Goal: Task Accomplishment & Management: Use online tool/utility

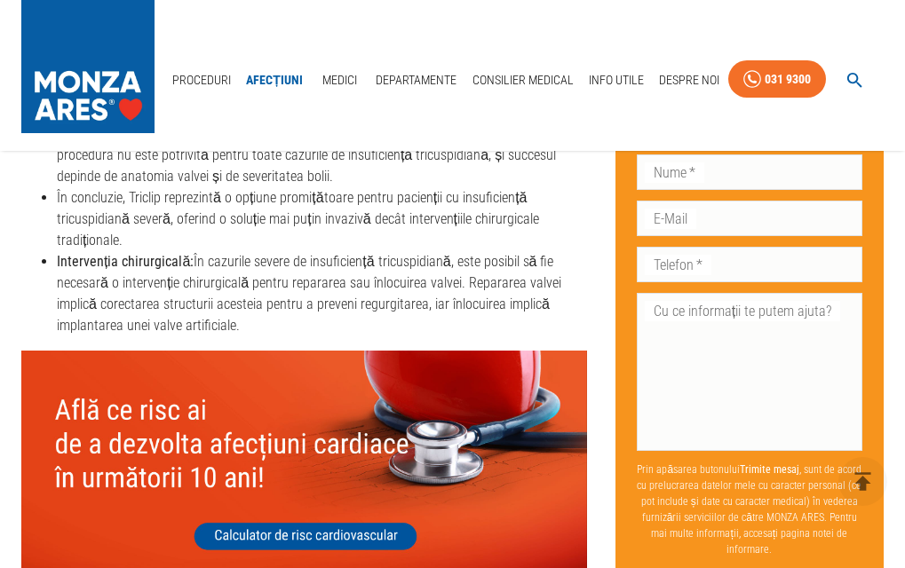
scroll to position [5619, 0]
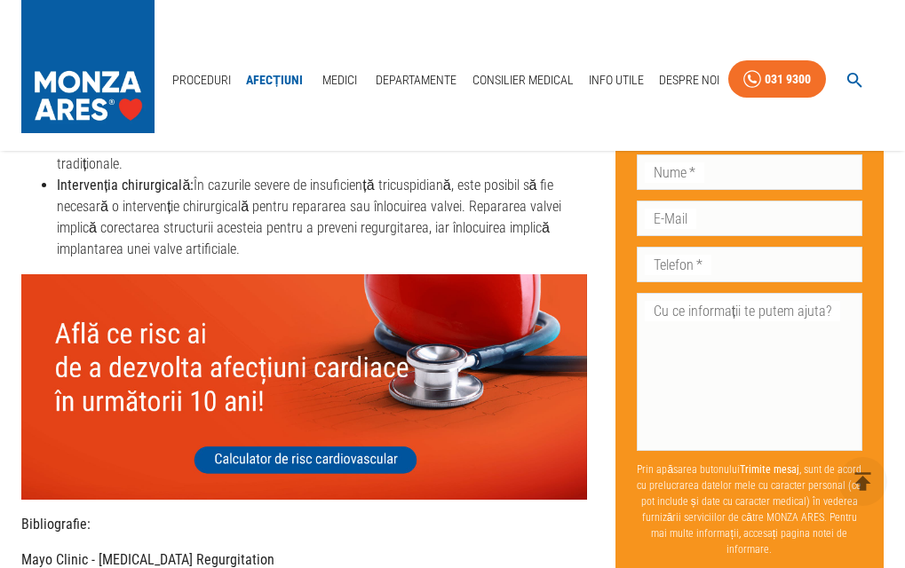
click at [335, 457] on img at bounding box center [304, 387] width 566 height 226
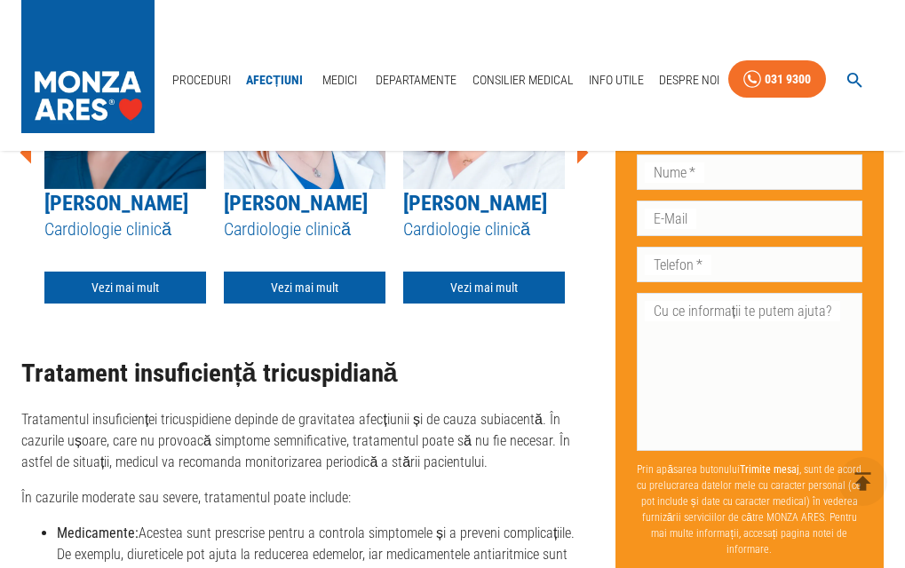
scroll to position [4908, 0]
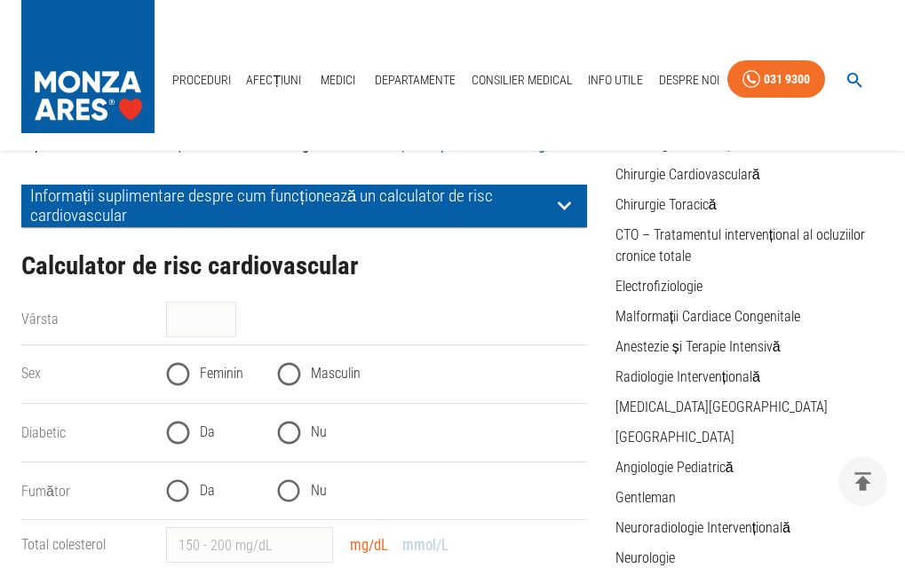
scroll to position [266, 0]
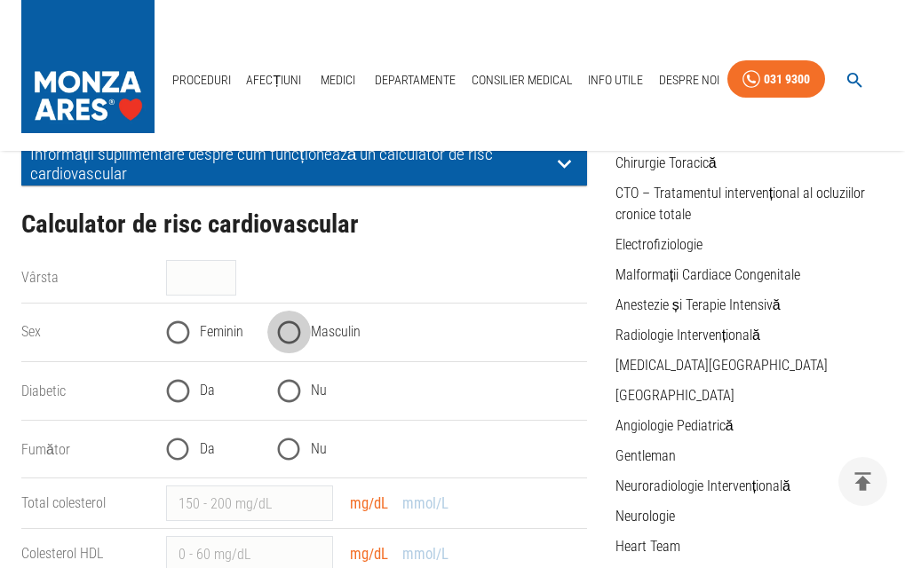
drag, startPoint x: 290, startPoint y: 328, endPoint x: 425, endPoint y: 386, distance: 147.1
click at [290, 329] on input "Masculin" at bounding box center [289, 333] width 44 height 44
radio input "true"
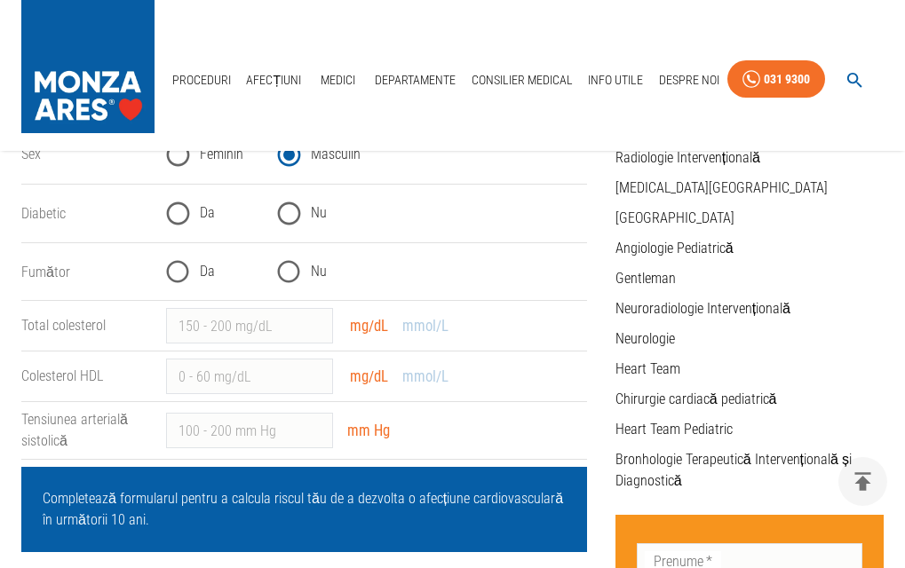
scroll to position [355, 0]
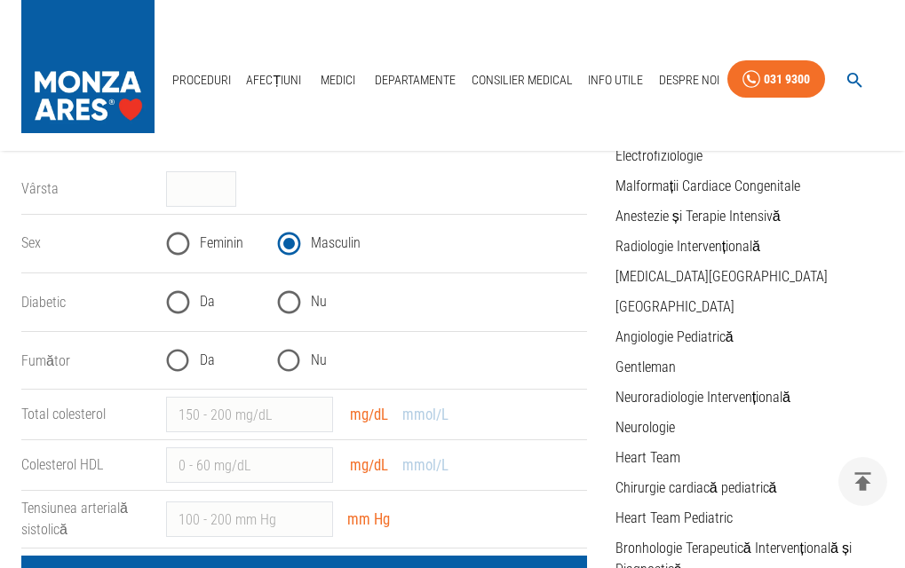
click at [288, 305] on input "Nu" at bounding box center [289, 303] width 44 height 44
radio input "true"
click at [281, 360] on input "Nu" at bounding box center [289, 361] width 44 height 44
radio input "true"
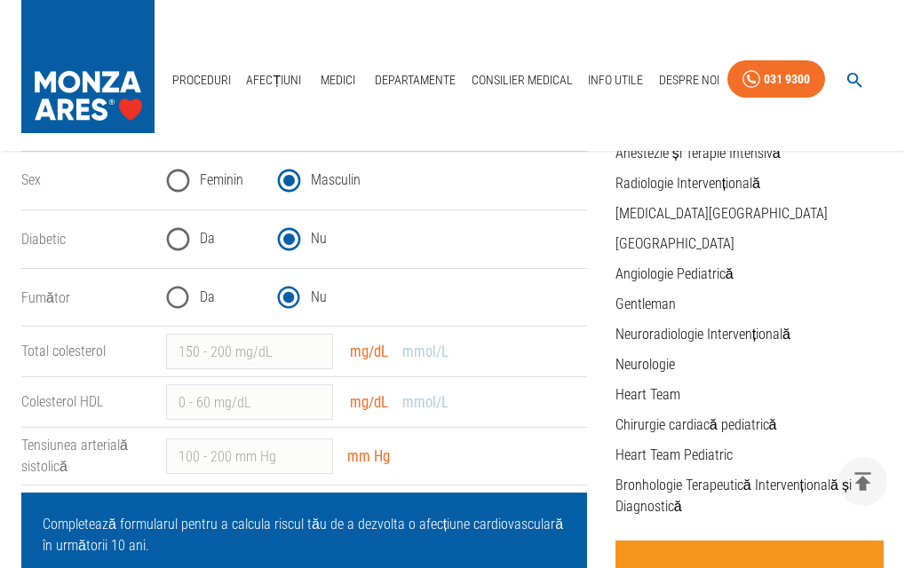
scroll to position [444, 0]
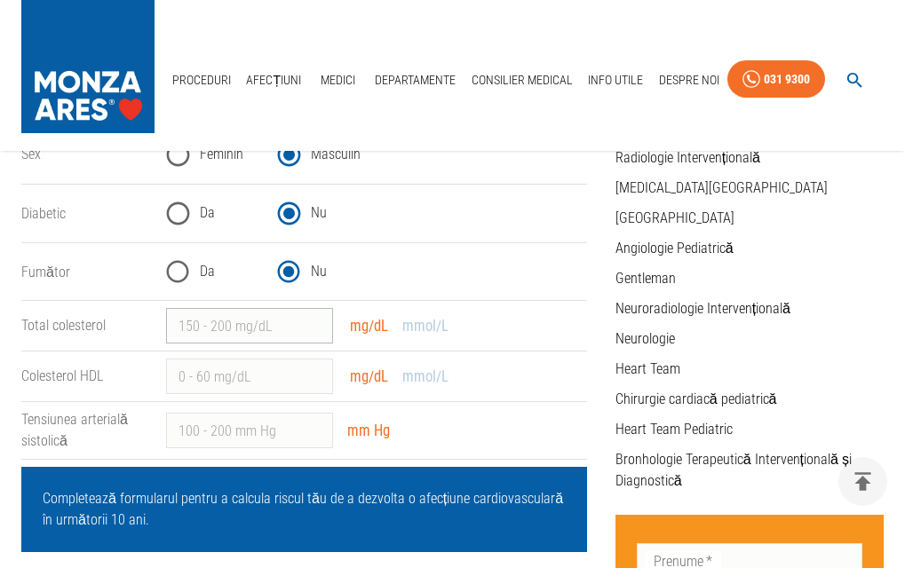
click at [184, 324] on input "Total colesterol" at bounding box center [249, 326] width 167 height 36
type input "240"
click at [179, 376] on input "Colesterol HDL" at bounding box center [249, 377] width 167 height 36
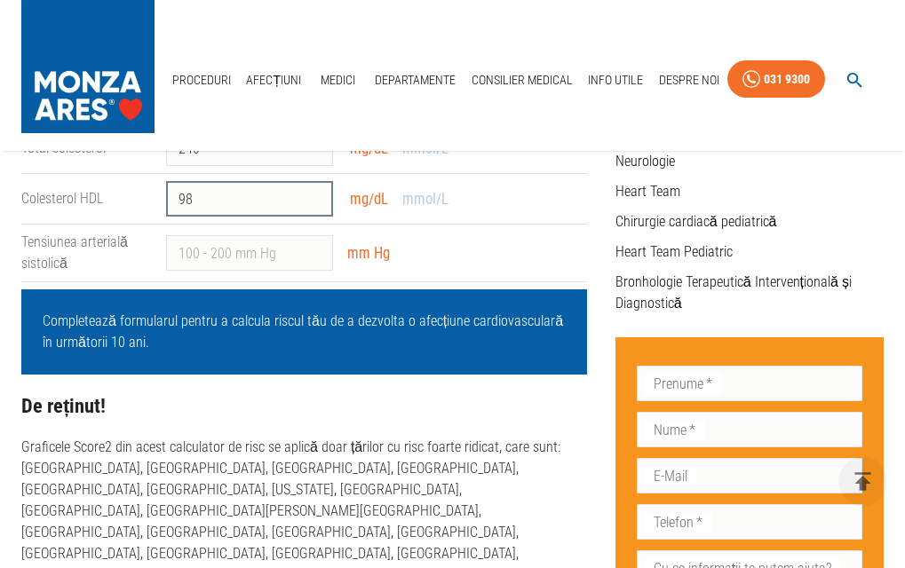
scroll to position [533, 0]
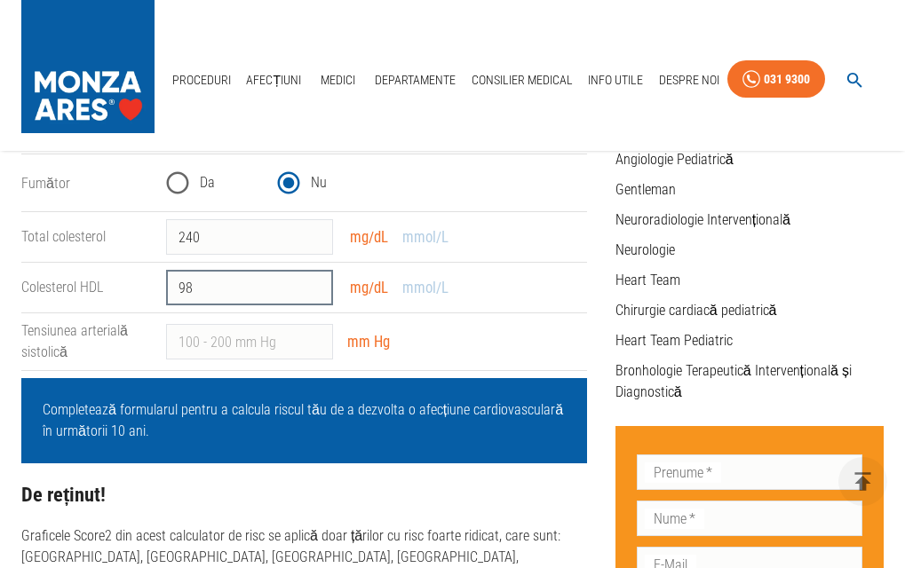
type input "9"
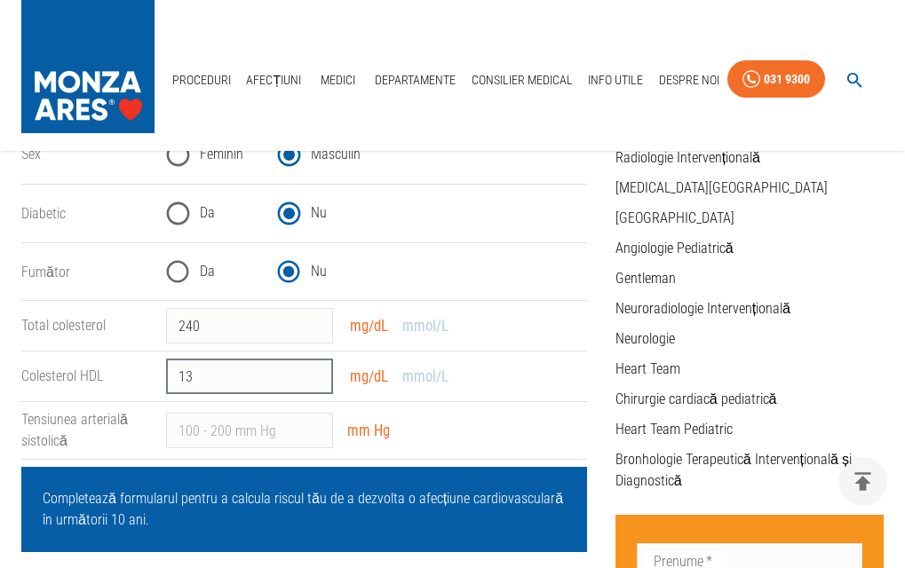
type input "1"
click at [315, 371] on input "1" at bounding box center [249, 377] width 167 height 36
type input "0"
click at [314, 383] on input "0" at bounding box center [249, 377] width 167 height 36
click at [193, 375] on input "0" at bounding box center [249, 377] width 167 height 36
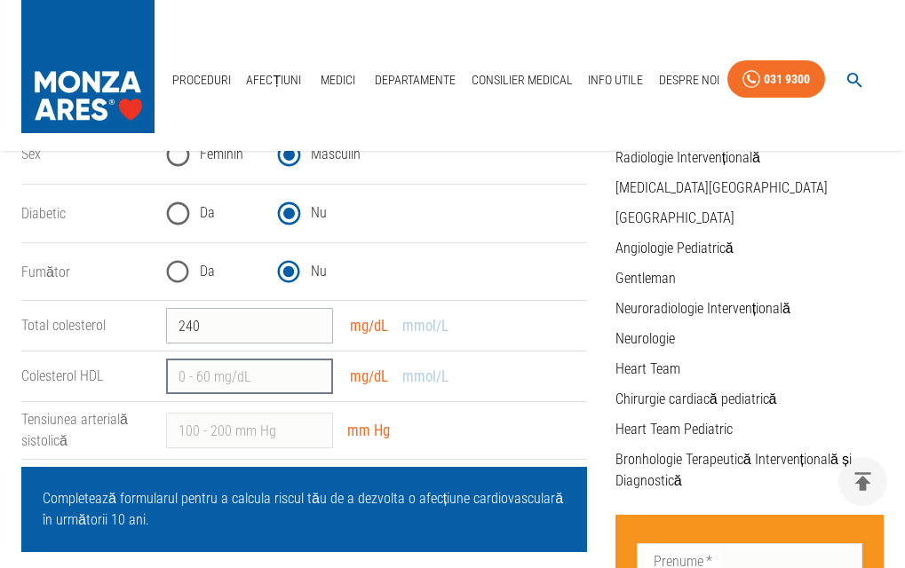
click at [202, 324] on input "240" at bounding box center [249, 326] width 167 height 36
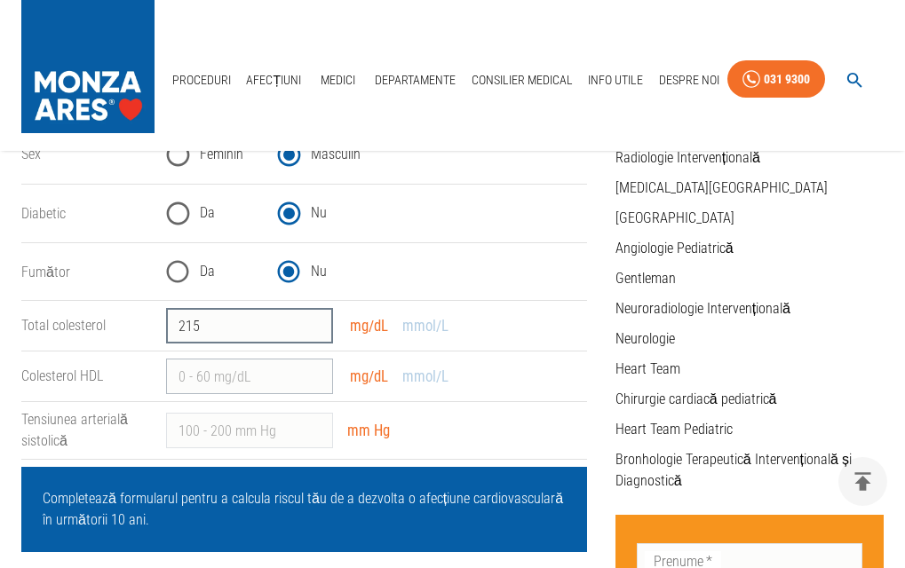
type input "215"
type input "-1"
click at [315, 381] on input "-1" at bounding box center [249, 377] width 167 height 36
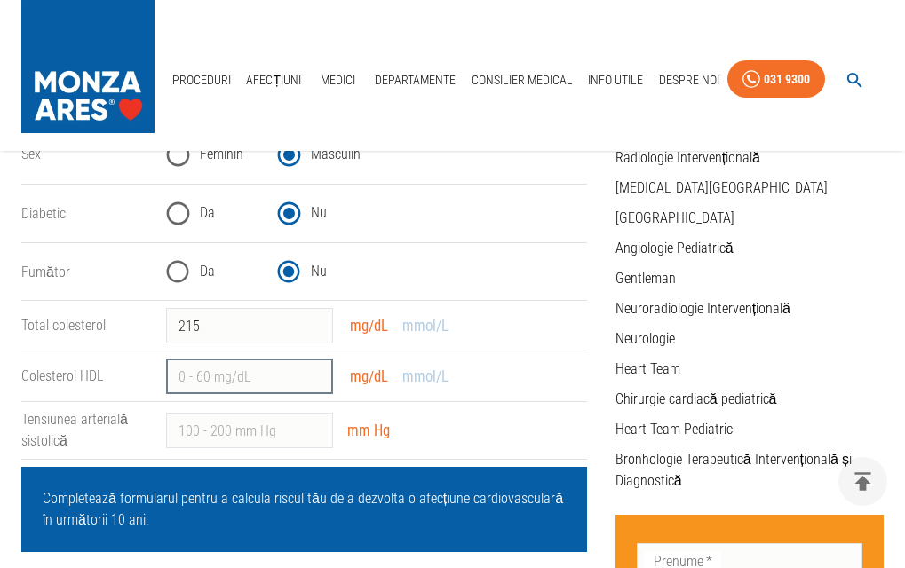
click at [243, 382] on input "Colesterol HDL" at bounding box center [249, 377] width 167 height 36
click at [315, 382] on input "Colesterol HDL" at bounding box center [249, 377] width 167 height 36
click at [315, 382] on input "-2" at bounding box center [249, 377] width 167 height 36
click at [315, 382] on input "-3" at bounding box center [249, 377] width 167 height 36
click at [315, 382] on input "-4" at bounding box center [249, 377] width 167 height 36
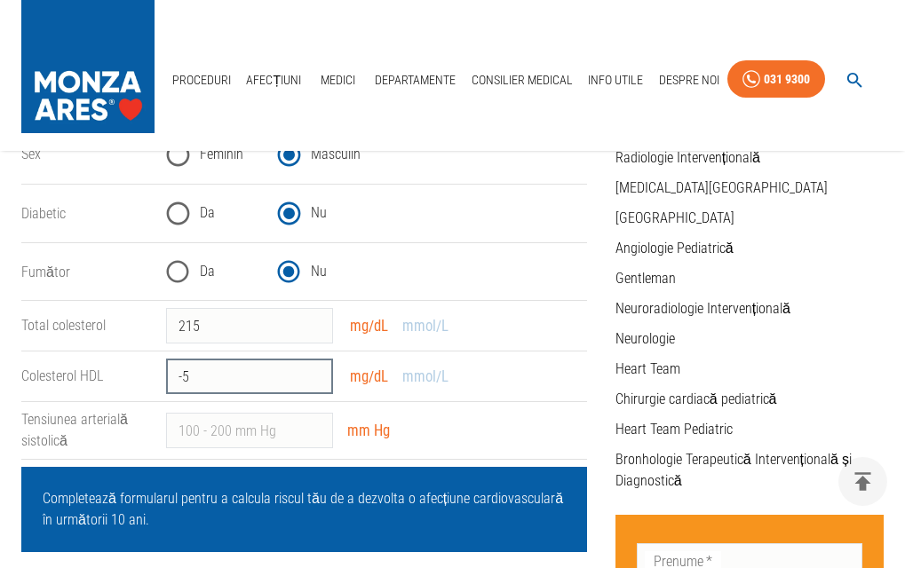
click at [315, 382] on input "-5" at bounding box center [249, 377] width 167 height 36
click at [314, 382] on input "-6" at bounding box center [249, 377] width 167 height 36
click at [314, 382] on input "-7" at bounding box center [249, 377] width 167 height 36
click at [314, 382] on input "-8" at bounding box center [249, 377] width 167 height 36
click at [314, 382] on input "-9" at bounding box center [249, 377] width 167 height 36
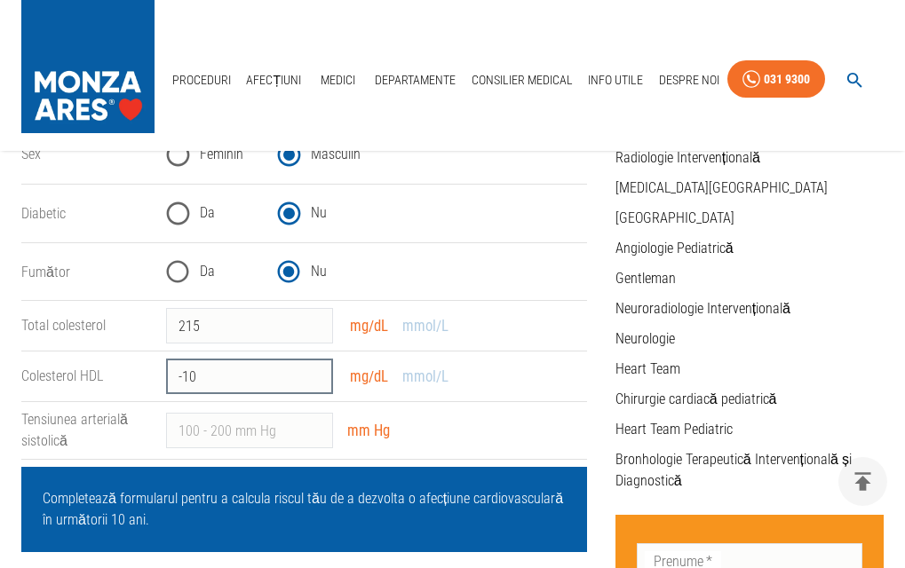
click at [314, 382] on input "-10" at bounding box center [249, 377] width 167 height 36
click at [314, 382] on input "-11" at bounding box center [249, 377] width 167 height 36
click at [314, 382] on input "-12" at bounding box center [249, 377] width 167 height 36
click at [314, 382] on input "-13" at bounding box center [249, 377] width 167 height 36
click at [314, 382] on input "-14" at bounding box center [249, 377] width 167 height 36
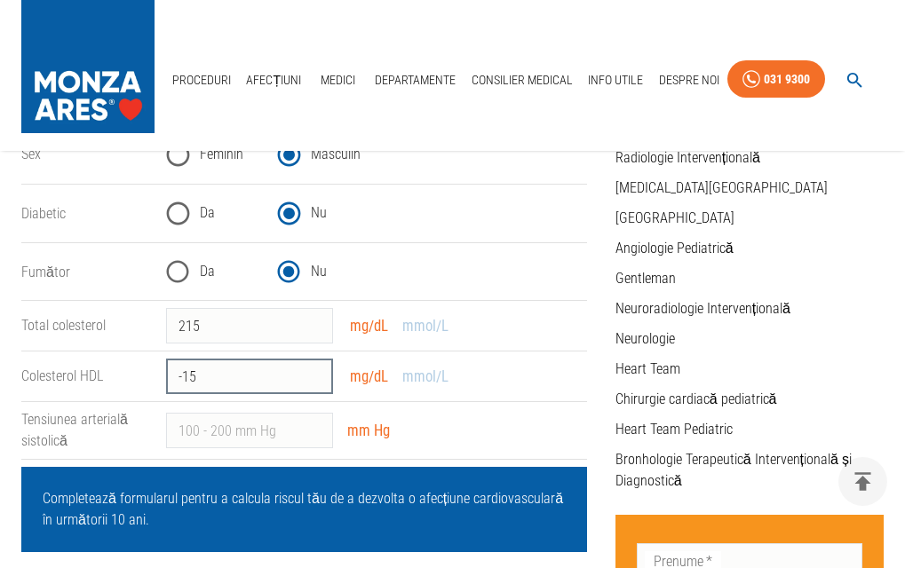
click at [314, 382] on input "-15" at bounding box center [249, 377] width 167 height 36
click at [314, 382] on input "-16" at bounding box center [249, 377] width 167 height 36
click at [314, 382] on input "-17" at bounding box center [249, 377] width 167 height 36
click at [314, 382] on input "-18" at bounding box center [249, 377] width 167 height 36
click at [314, 382] on input "-19" at bounding box center [249, 377] width 167 height 36
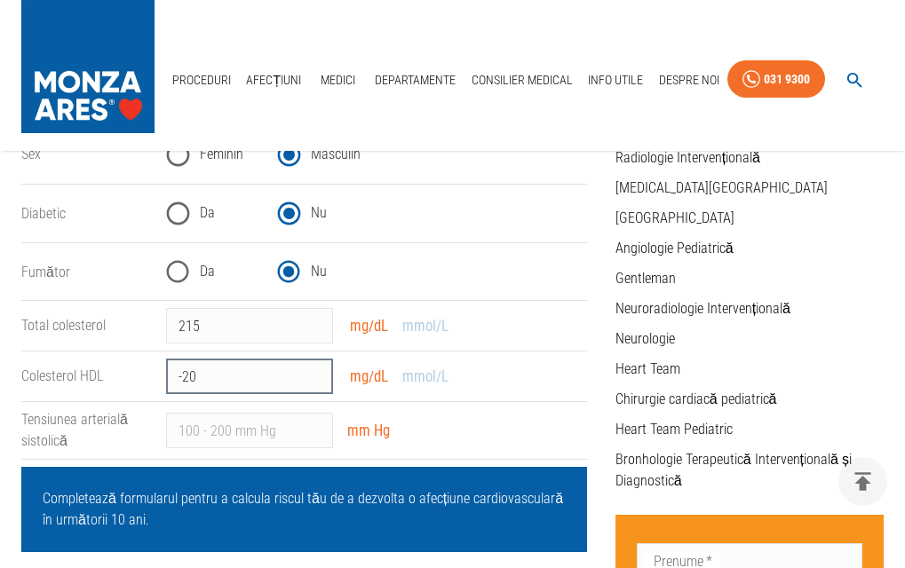
click at [314, 382] on input "-20" at bounding box center [249, 377] width 167 height 36
click at [314, 382] on input "-21" at bounding box center [249, 377] width 167 height 36
click at [314, 382] on input "-22" at bounding box center [249, 377] width 167 height 36
click at [314, 382] on input "-23" at bounding box center [249, 377] width 167 height 36
click at [314, 383] on input "-24" at bounding box center [249, 377] width 167 height 36
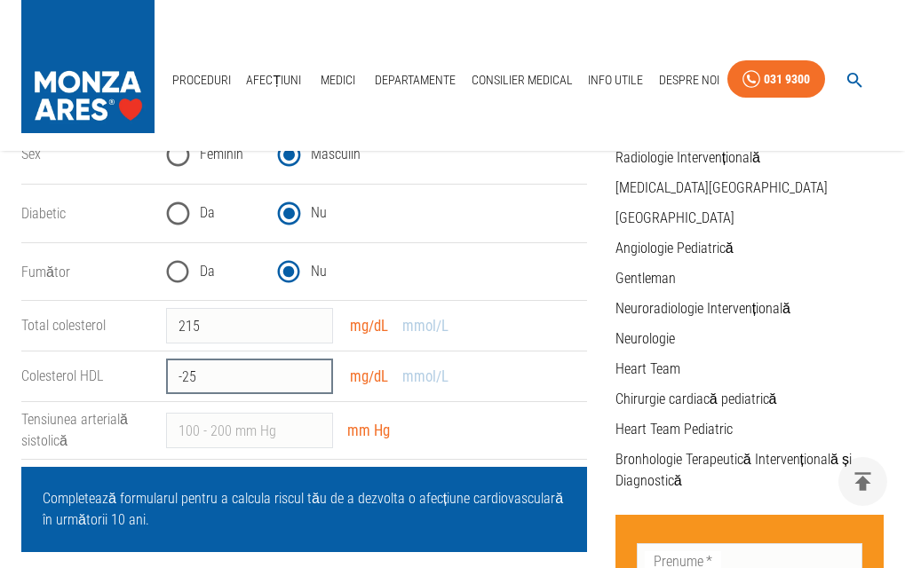
click at [314, 383] on input "-25" at bounding box center [249, 377] width 167 height 36
click at [314, 383] on input "-26" at bounding box center [249, 377] width 167 height 36
click at [314, 383] on input "-27" at bounding box center [249, 377] width 167 height 36
click at [314, 383] on input "-28" at bounding box center [249, 377] width 167 height 36
click at [314, 383] on input "-29" at bounding box center [249, 377] width 167 height 36
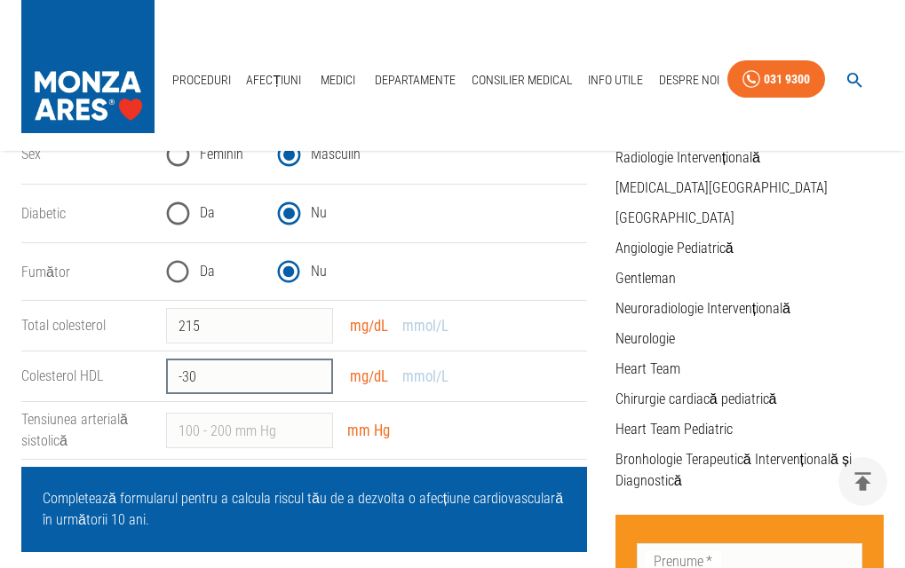
click at [314, 383] on input "-30" at bounding box center [249, 377] width 167 height 36
click at [314, 383] on input "-31" at bounding box center [249, 377] width 167 height 36
click at [314, 383] on input "-32" at bounding box center [249, 377] width 167 height 36
click at [314, 383] on input "-33" at bounding box center [249, 377] width 167 height 36
click at [314, 383] on input "-34" at bounding box center [249, 377] width 167 height 36
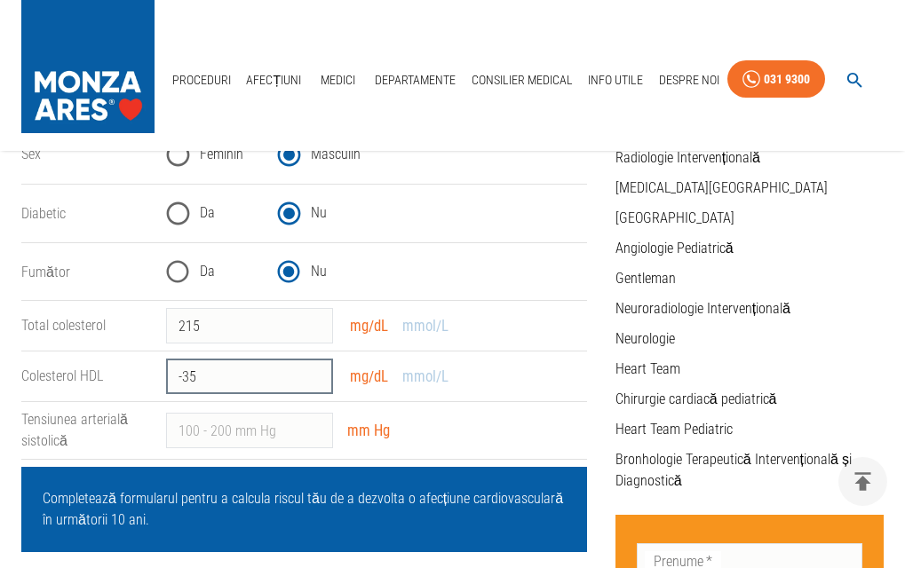
click at [314, 383] on input "-35" at bounding box center [249, 377] width 167 height 36
click at [314, 383] on input "-36" at bounding box center [249, 377] width 167 height 36
click at [314, 383] on input "-37" at bounding box center [249, 377] width 167 height 36
click at [314, 383] on input "-38" at bounding box center [249, 377] width 167 height 36
click at [314, 383] on input "-39" at bounding box center [249, 377] width 167 height 36
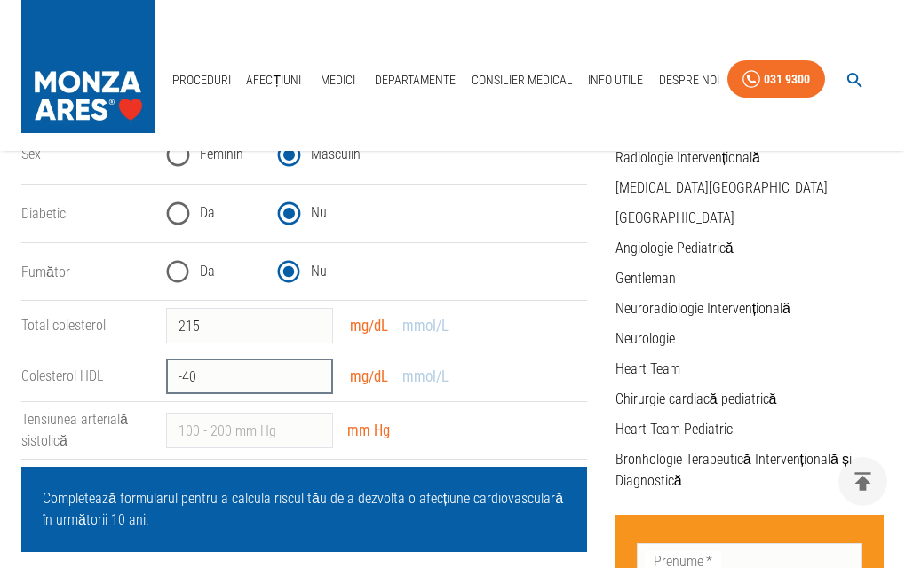
click at [314, 383] on input "-40" at bounding box center [249, 377] width 167 height 36
click at [314, 383] on input "-41" at bounding box center [249, 377] width 167 height 36
click at [314, 383] on input "-42" at bounding box center [249, 377] width 167 height 36
click at [314, 383] on input "-43" at bounding box center [249, 377] width 167 height 36
click at [314, 383] on input "-44" at bounding box center [249, 377] width 167 height 36
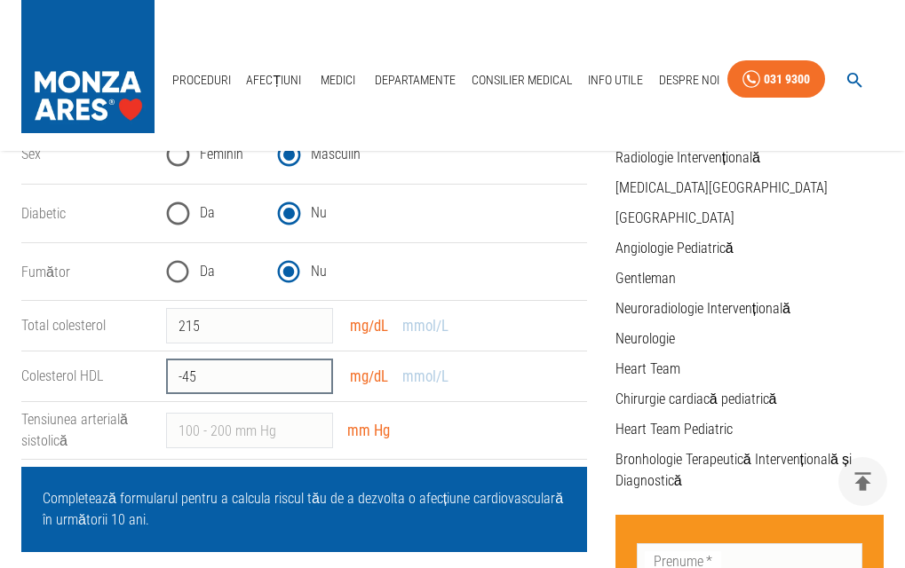
click at [314, 383] on input "-45" at bounding box center [249, 377] width 167 height 36
click at [314, 383] on input "-46" at bounding box center [249, 377] width 167 height 36
click at [314, 383] on input "-47" at bounding box center [249, 377] width 167 height 36
click at [314, 383] on input "-48" at bounding box center [249, 377] width 167 height 36
click at [180, 376] on input "-48" at bounding box center [249, 377] width 167 height 36
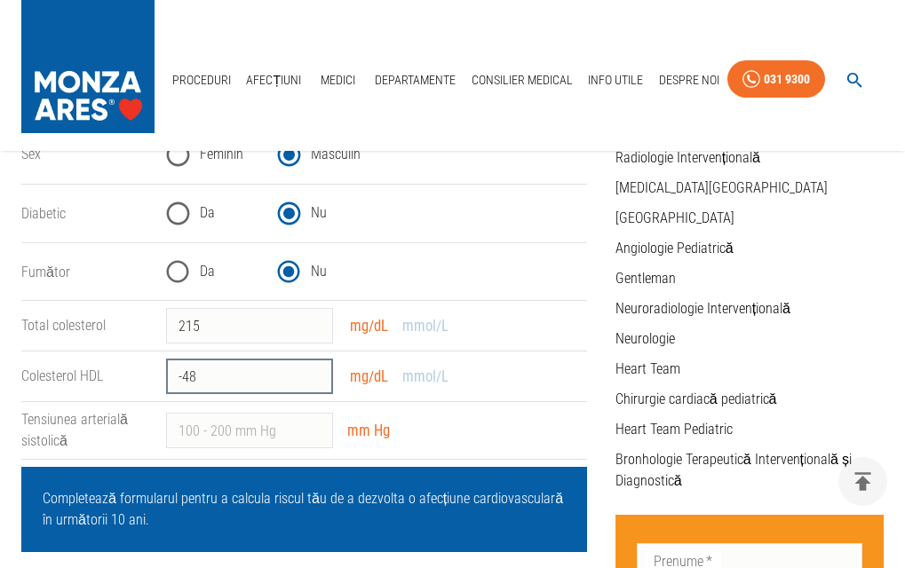
click at [185, 376] on input "-48" at bounding box center [249, 377] width 167 height 36
click at [313, 382] on input "47" at bounding box center [249, 377] width 167 height 36
click at [313, 382] on input "46" at bounding box center [249, 377] width 167 height 36
click at [313, 382] on input "45" at bounding box center [249, 377] width 167 height 36
click at [313, 382] on input "44" at bounding box center [249, 377] width 167 height 36
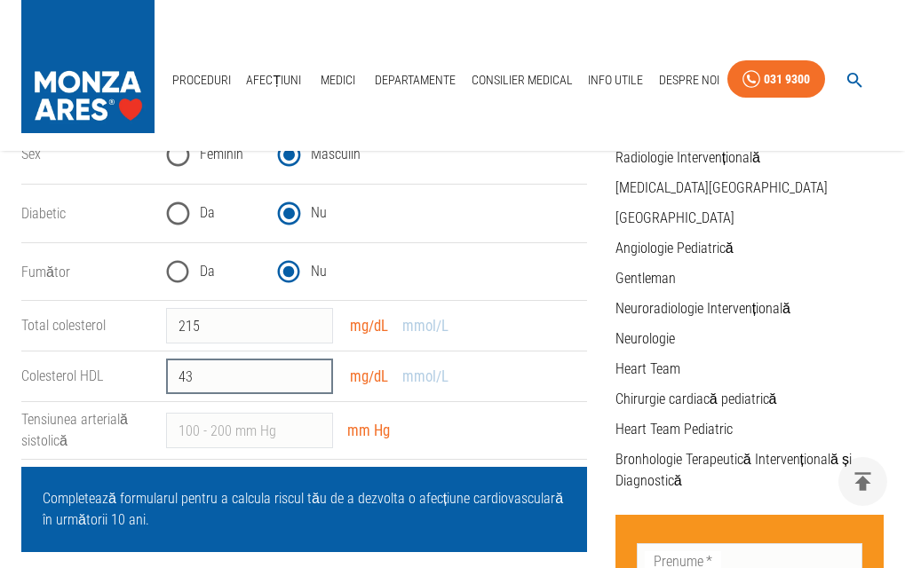
click at [313, 382] on input "43" at bounding box center [249, 377] width 167 height 36
click at [313, 382] on input "42" at bounding box center [249, 377] width 167 height 36
click at [313, 382] on input "41" at bounding box center [249, 377] width 167 height 36
click at [313, 382] on input "40" at bounding box center [249, 377] width 167 height 36
click at [308, 382] on input "39" at bounding box center [249, 377] width 167 height 36
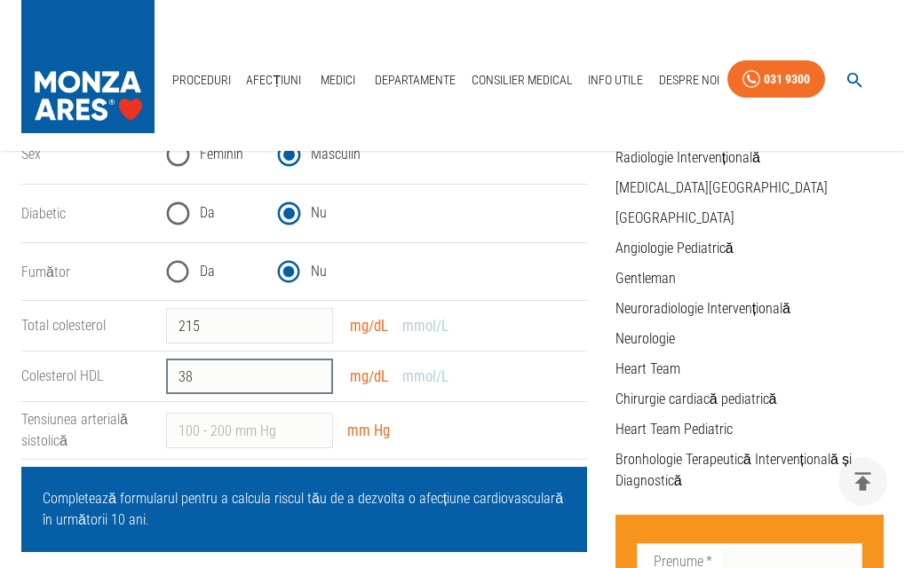
click at [308, 382] on input "38" at bounding box center [249, 377] width 167 height 36
click at [308, 382] on input "37" at bounding box center [249, 377] width 167 height 36
click at [308, 382] on input "36" at bounding box center [249, 377] width 167 height 36
click at [308, 382] on input "35" at bounding box center [249, 377] width 167 height 36
click at [307, 383] on input "35" at bounding box center [249, 377] width 167 height 36
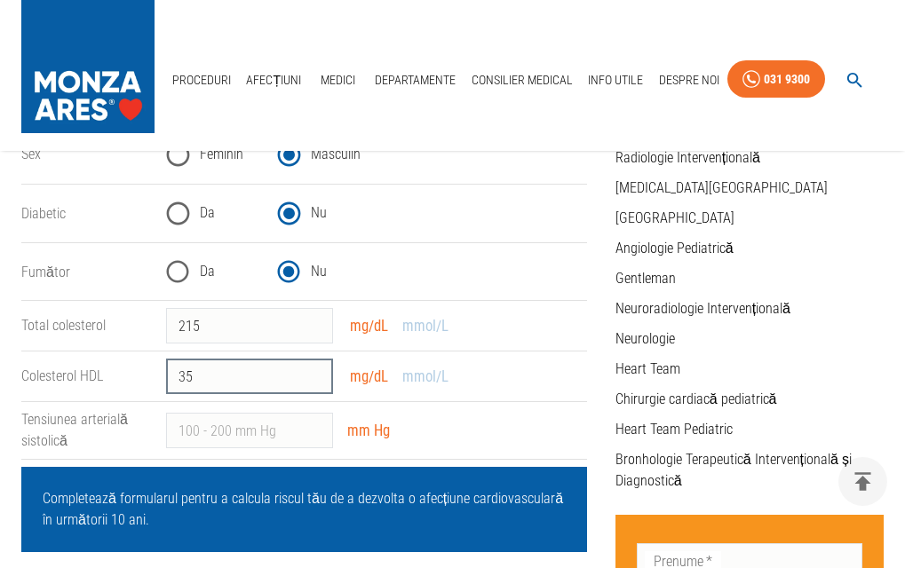
click at [307, 383] on input "35" at bounding box center [249, 377] width 167 height 36
click at [312, 378] on input "34" at bounding box center [249, 377] width 167 height 36
click at [312, 378] on input "33" at bounding box center [249, 377] width 167 height 36
click at [312, 378] on input "32" at bounding box center [249, 377] width 167 height 36
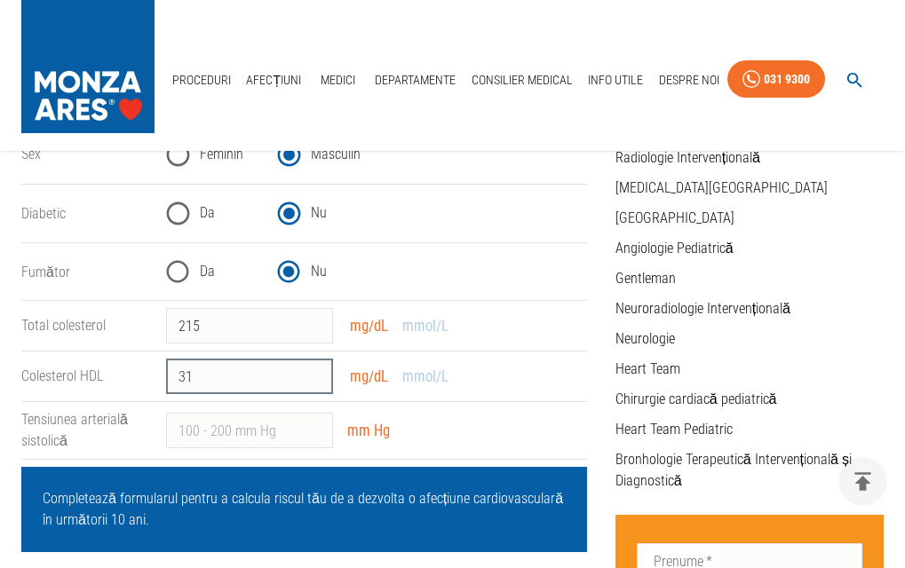
click at [312, 378] on input "31" at bounding box center [249, 377] width 167 height 36
click at [312, 378] on input "30" at bounding box center [249, 377] width 167 height 36
click at [312, 378] on input "29" at bounding box center [249, 377] width 167 height 36
click at [312, 378] on input "28" at bounding box center [249, 377] width 167 height 36
click at [312, 378] on input "27" at bounding box center [249, 377] width 167 height 36
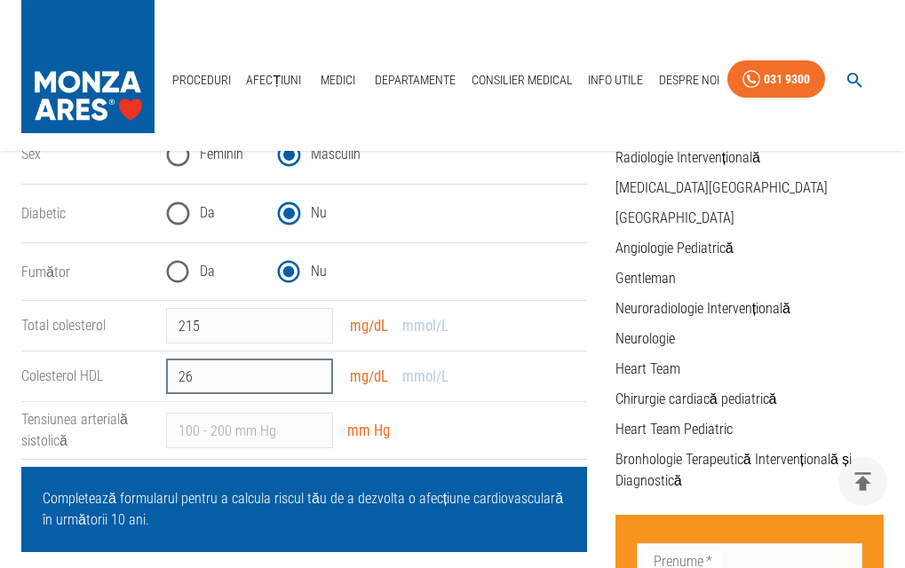
click at [312, 378] on input "26" at bounding box center [249, 377] width 167 height 36
click at [312, 378] on input "25" at bounding box center [249, 377] width 167 height 36
click at [312, 378] on input "24" at bounding box center [249, 377] width 167 height 36
click at [312, 377] on input "23" at bounding box center [249, 377] width 167 height 36
click at [312, 377] on input "22" at bounding box center [249, 377] width 167 height 36
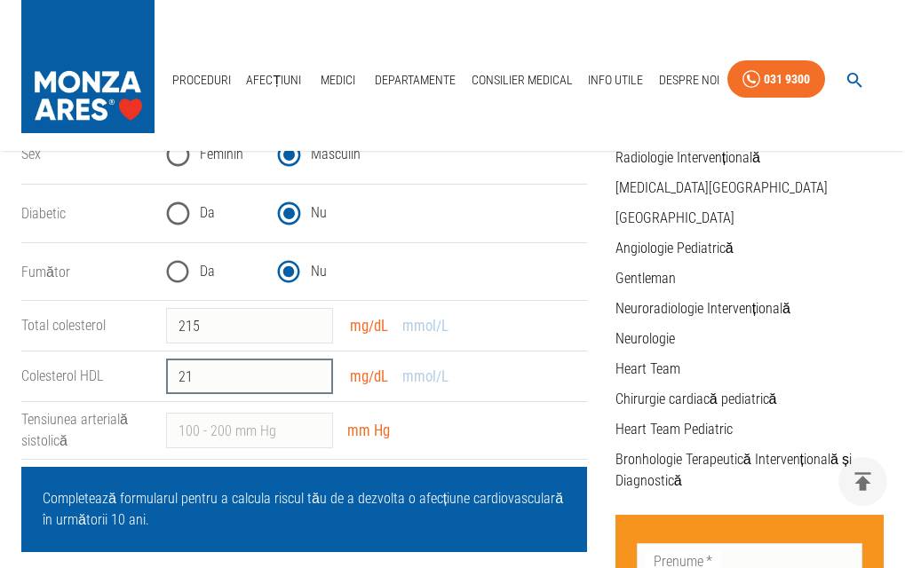
click at [312, 377] on input "21" at bounding box center [249, 377] width 167 height 36
click at [312, 377] on input "20" at bounding box center [249, 377] width 167 height 36
click at [312, 377] on input "19" at bounding box center [249, 377] width 167 height 36
click at [312, 377] on input "18" at bounding box center [249, 377] width 167 height 36
click at [312, 372] on input "19" at bounding box center [249, 377] width 167 height 36
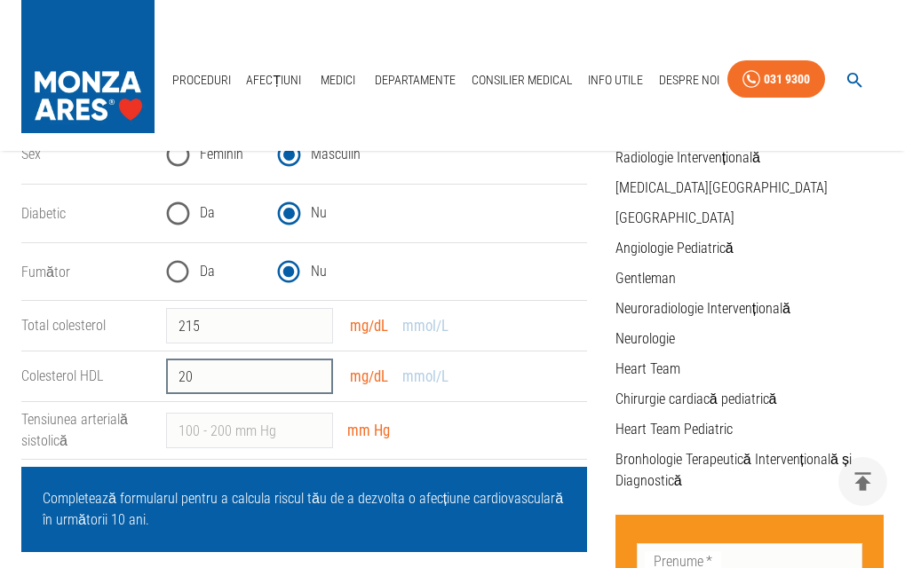
click at [312, 372] on input "20" at bounding box center [249, 377] width 167 height 36
click at [312, 372] on input "43" at bounding box center [249, 377] width 167 height 36
click at [312, 372] on input "44" at bounding box center [249, 377] width 167 height 36
click at [312, 372] on input "45" at bounding box center [249, 377] width 167 height 36
click at [312, 372] on input "46" at bounding box center [249, 377] width 167 height 36
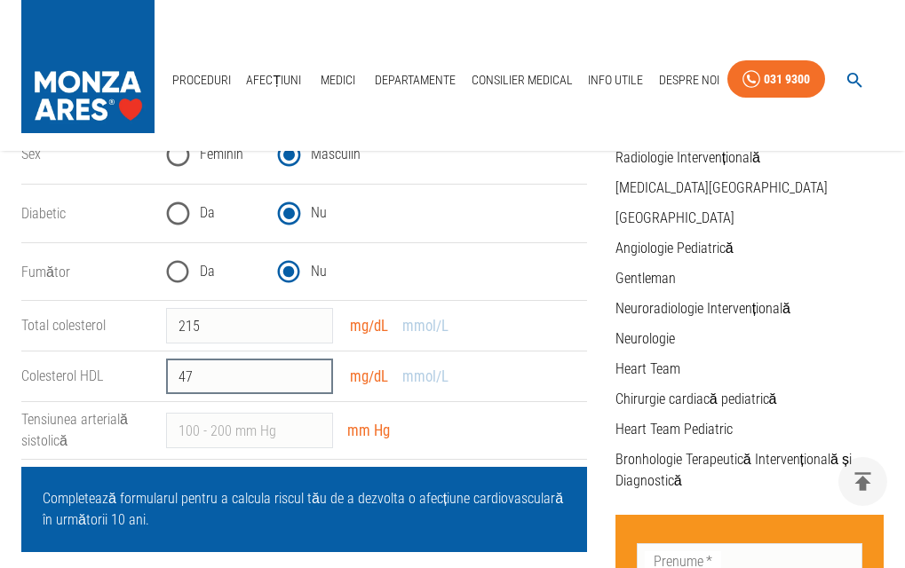
click at [312, 372] on input "47" at bounding box center [249, 377] width 167 height 36
click at [312, 372] on input "48" at bounding box center [249, 377] width 167 height 36
click at [312, 372] on input "49" at bounding box center [249, 377] width 167 height 36
click at [312, 372] on input "50" at bounding box center [249, 377] width 167 height 36
click at [312, 372] on input "51" at bounding box center [249, 377] width 167 height 36
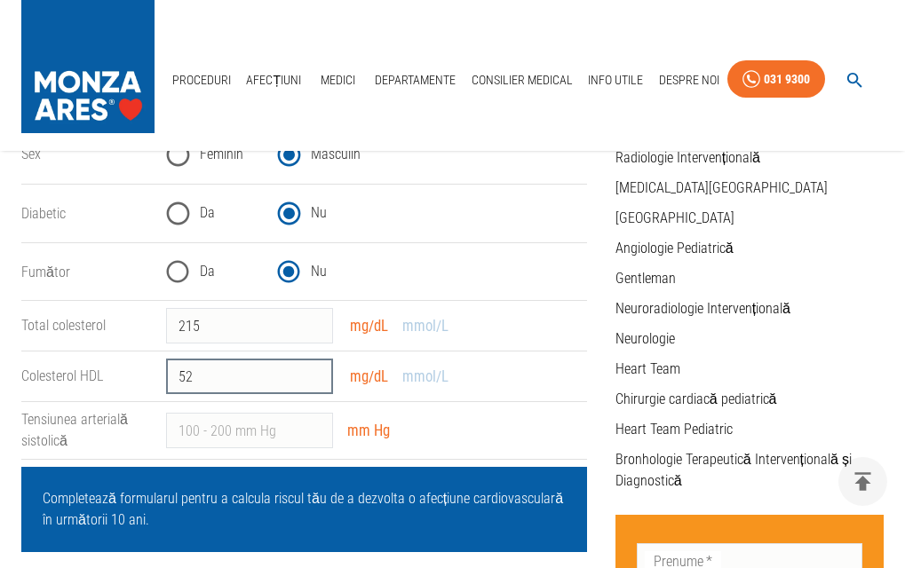
click at [312, 372] on input "52" at bounding box center [249, 377] width 167 height 36
click at [312, 372] on input "53" at bounding box center [249, 377] width 167 height 36
click at [312, 372] on input "54" at bounding box center [249, 377] width 167 height 36
type input "55"
click at [312, 372] on input "55" at bounding box center [249, 377] width 167 height 36
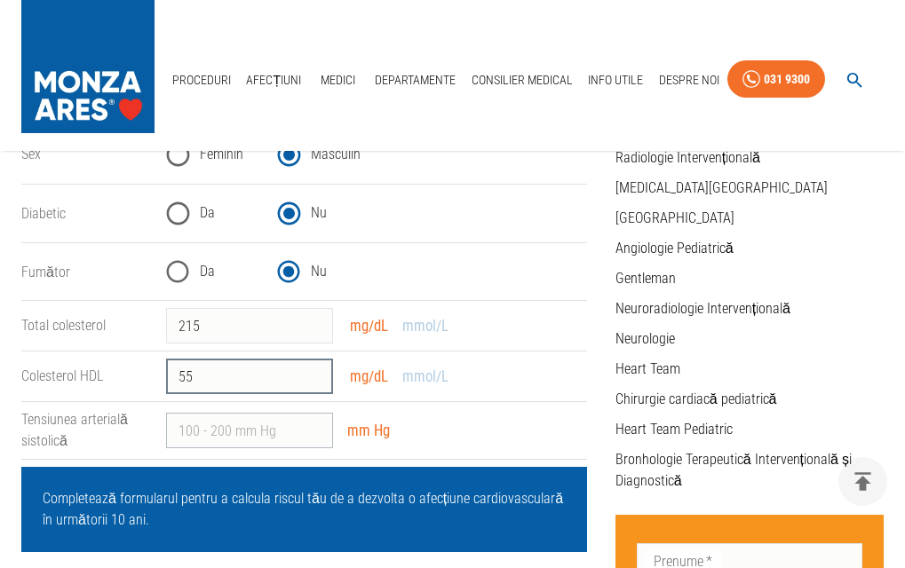
scroll to position [533, 0]
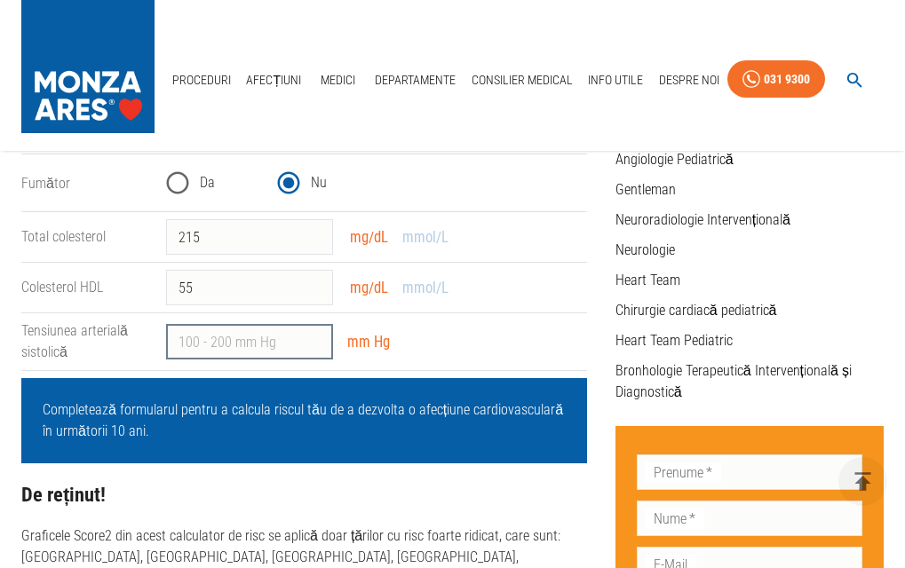
click at [183, 337] on input "Tensiunea arterială sistolică" at bounding box center [249, 342] width 167 height 36
type input "-1"
click at [310, 345] on input "-1" at bounding box center [249, 342] width 167 height 36
click at [182, 340] on input "-1" at bounding box center [249, 342] width 167 height 36
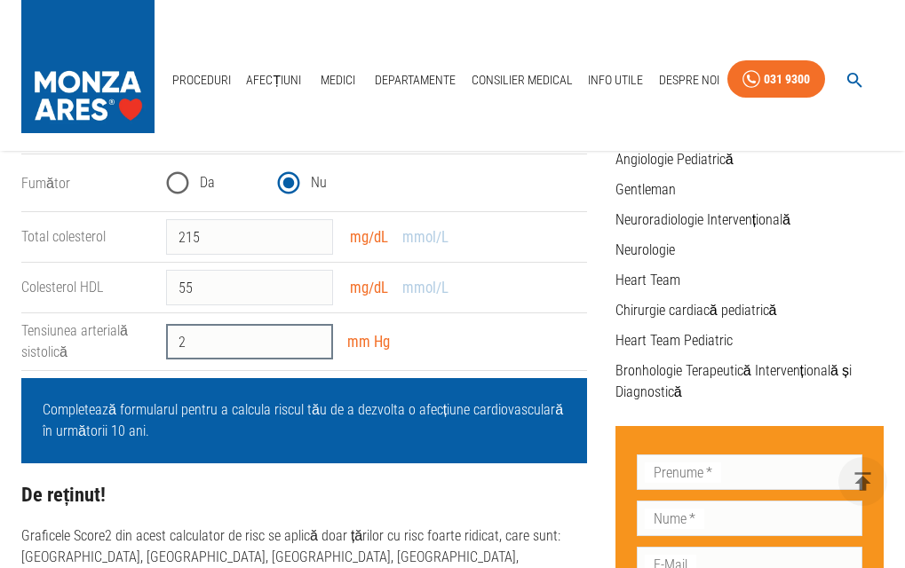
click at [316, 334] on input "2" at bounding box center [249, 342] width 167 height 36
click at [312, 346] on input "1" at bounding box center [249, 342] width 167 height 36
click at [313, 336] on input "1" at bounding box center [249, 342] width 167 height 36
click at [313, 336] on input "2" at bounding box center [249, 342] width 167 height 36
click at [313, 336] on input "3" at bounding box center [249, 342] width 167 height 36
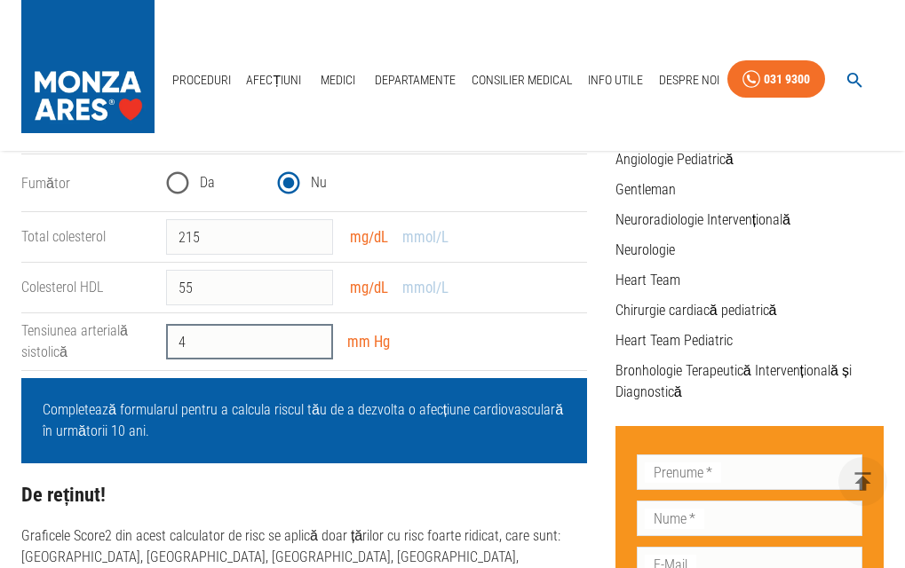
click at [313, 336] on input "4" at bounding box center [249, 342] width 167 height 36
click at [313, 336] on input "5" at bounding box center [249, 342] width 167 height 36
click at [313, 336] on input "6" at bounding box center [249, 342] width 167 height 36
click at [313, 336] on input "7" at bounding box center [249, 342] width 167 height 36
click at [313, 336] on input "8" at bounding box center [249, 342] width 167 height 36
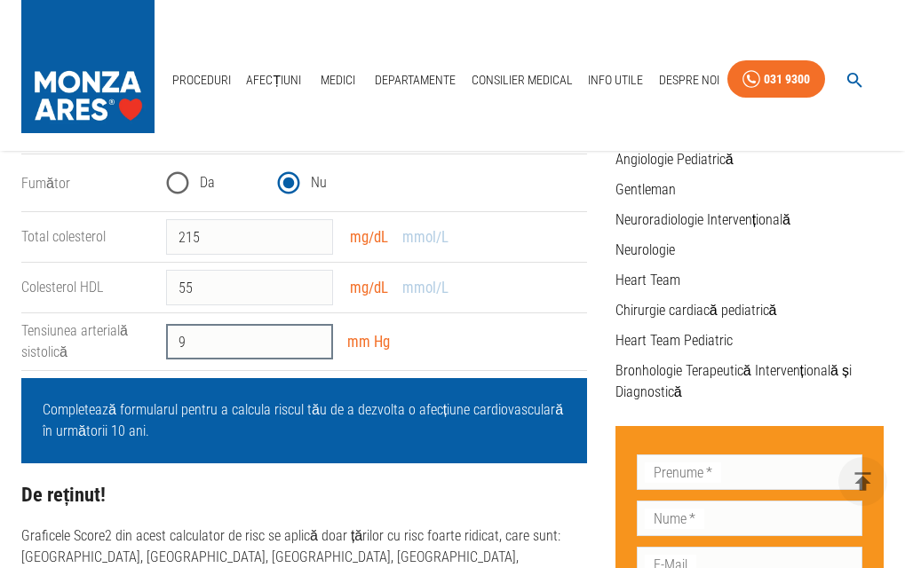
click at [313, 336] on input "9" at bounding box center [249, 342] width 167 height 36
click at [313, 335] on input "10" at bounding box center [249, 342] width 167 height 36
click at [313, 335] on input "11" at bounding box center [249, 342] width 167 height 36
type input "12"
click at [313, 335] on input "12" at bounding box center [249, 342] width 167 height 36
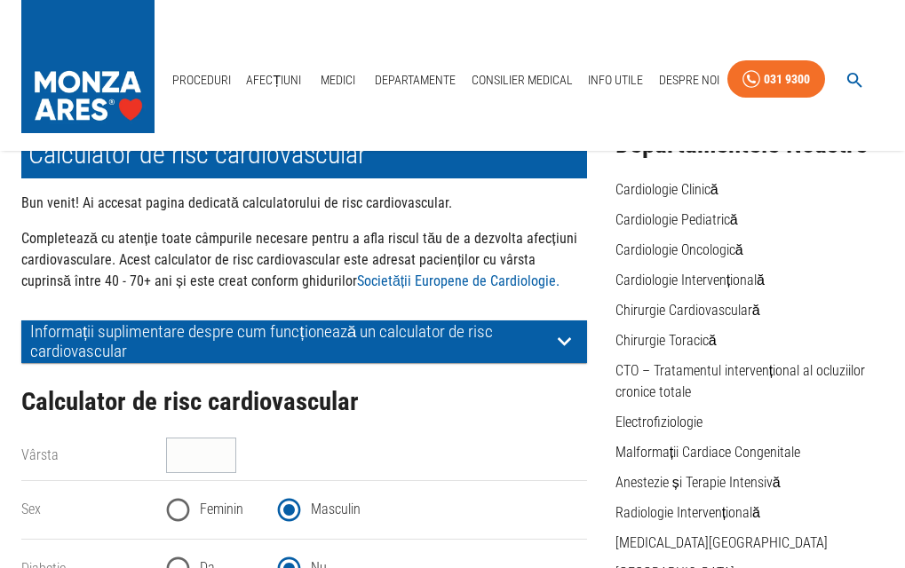
scroll to position [266, 0]
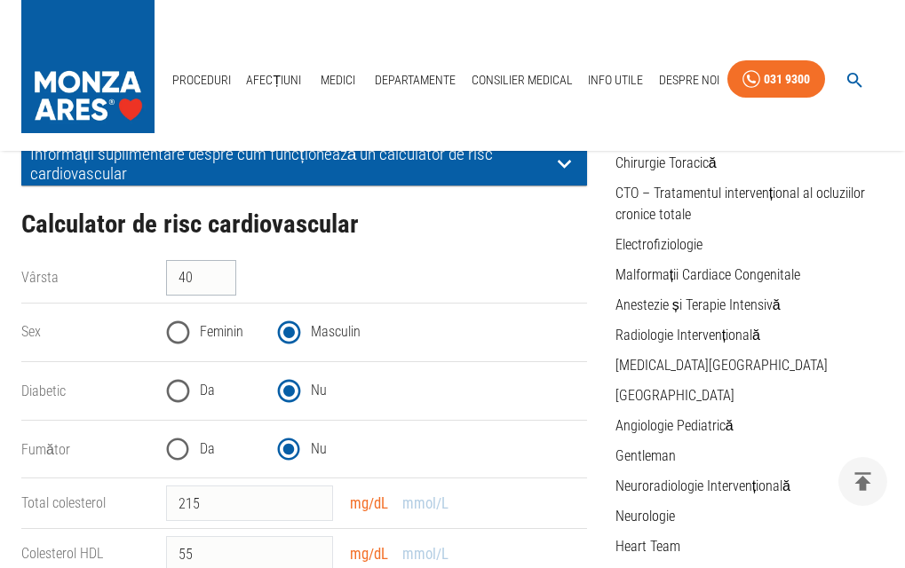
click at [222, 272] on input "40" at bounding box center [201, 278] width 70 height 36
click at [222, 272] on input "66" at bounding box center [201, 278] width 70 height 36
click at [225, 273] on input "67" at bounding box center [201, 278] width 70 height 36
click at [225, 273] on input "68" at bounding box center [201, 278] width 70 height 36
click at [225, 273] on input "69" at bounding box center [201, 278] width 70 height 36
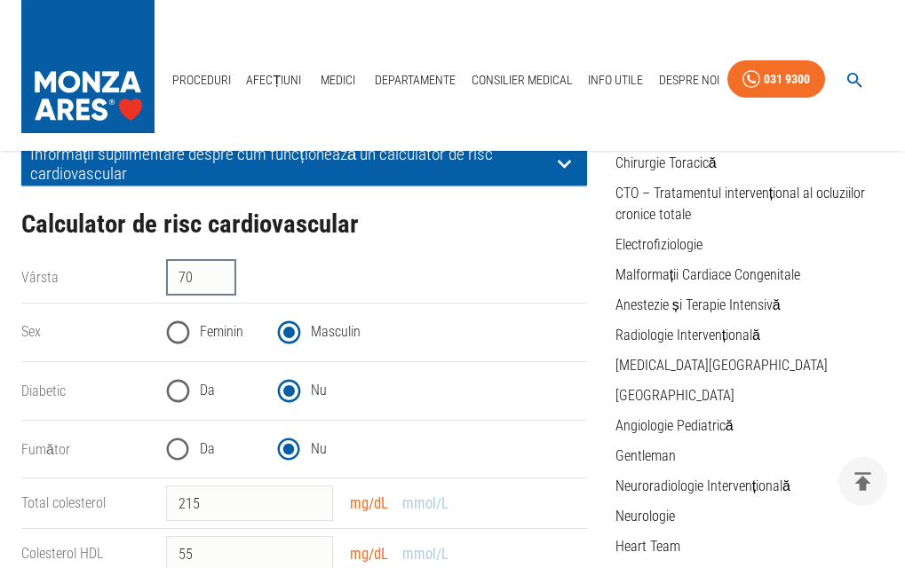
click at [225, 273] on input "70" at bounding box center [201, 278] width 70 height 36
click at [225, 274] on input "71" at bounding box center [201, 278] width 70 height 36
click at [225, 274] on input "72" at bounding box center [201, 278] width 70 height 36
click at [225, 274] on input "73" at bounding box center [201, 278] width 70 height 36
type input "74"
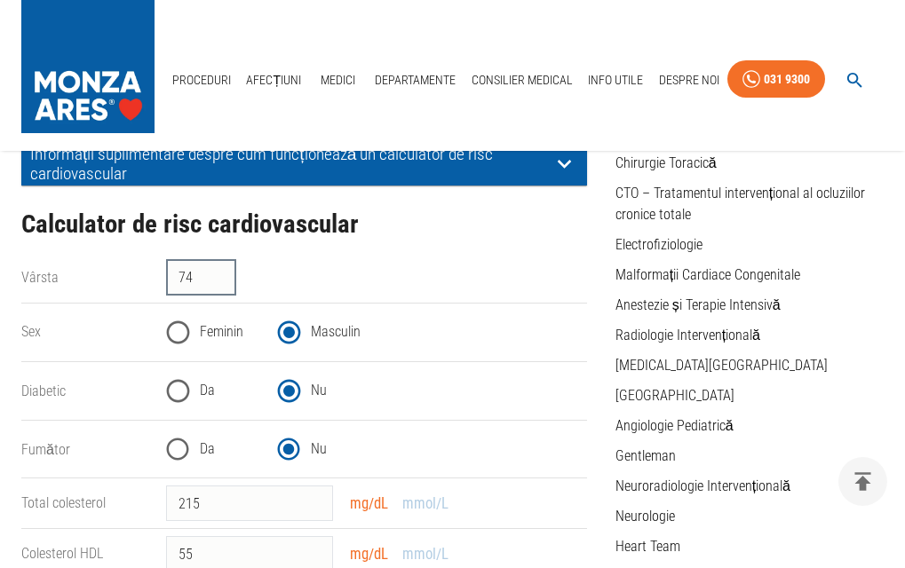
click at [225, 274] on input "74" at bounding box center [201, 278] width 70 height 36
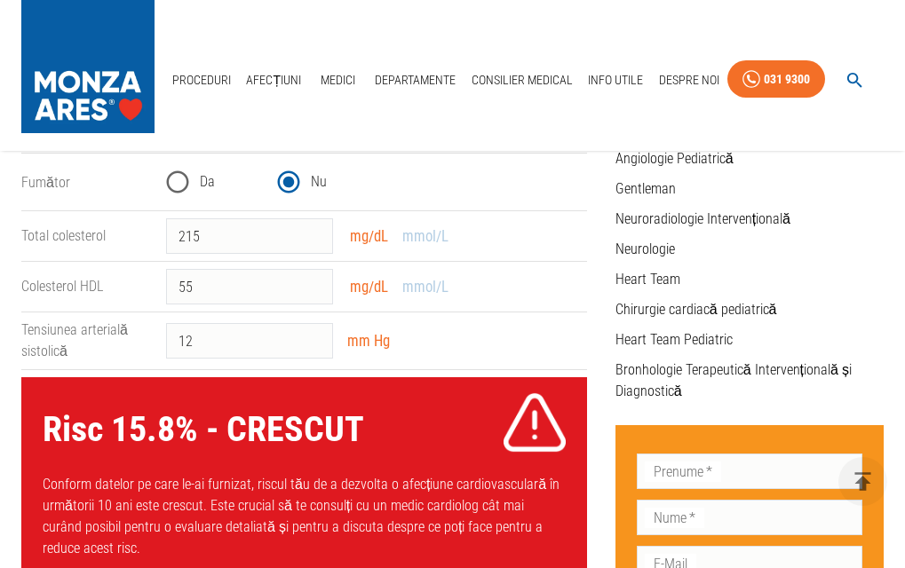
scroll to position [533, 0]
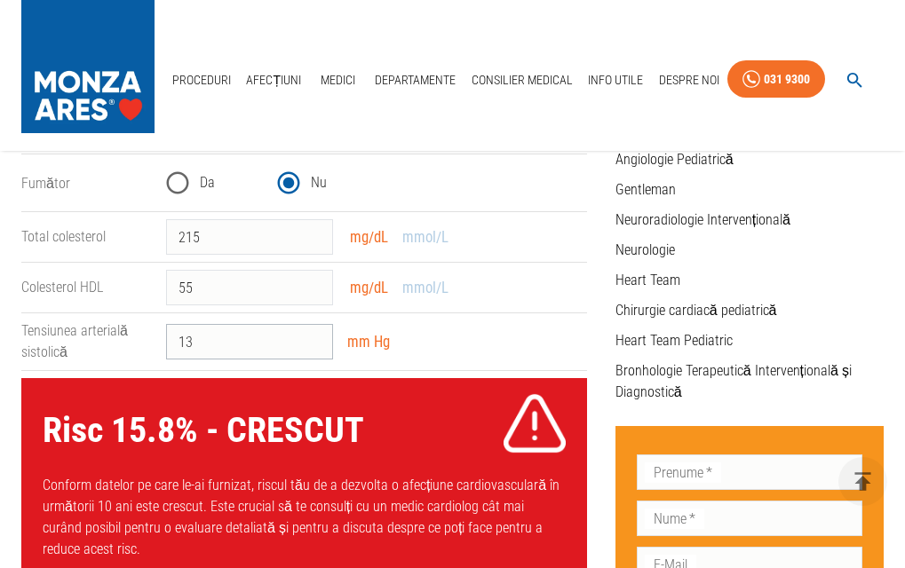
click at [315, 337] on input "13" at bounding box center [249, 342] width 167 height 36
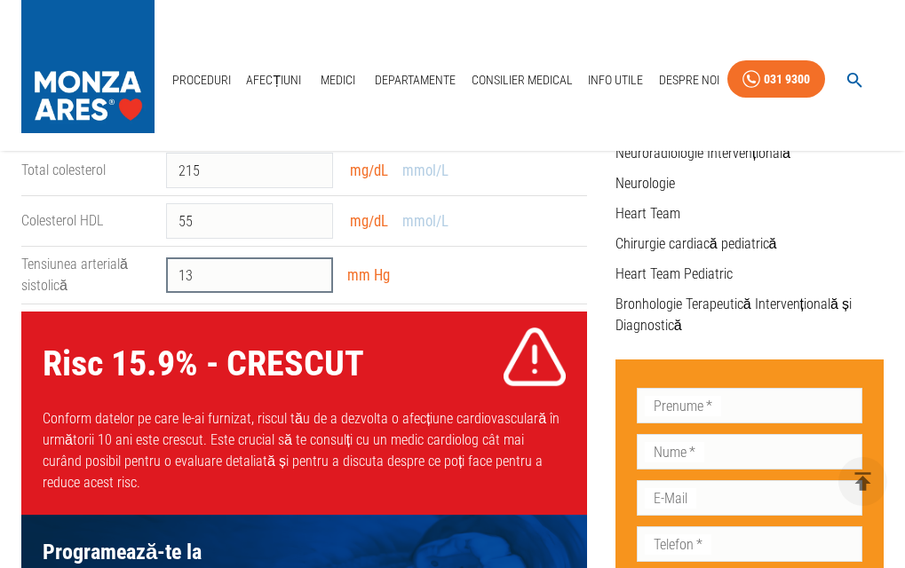
scroll to position [710, 0]
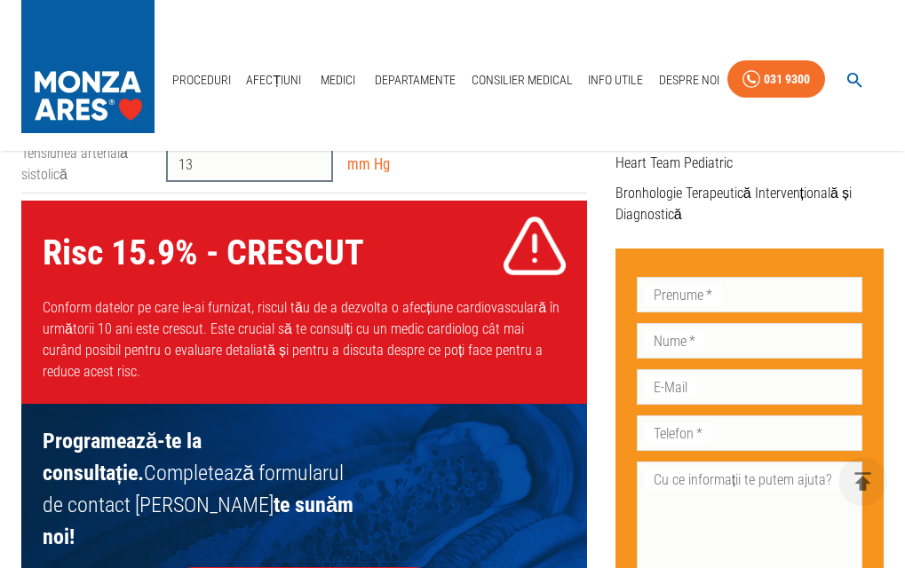
type input "12"
click at [314, 169] on input "12" at bounding box center [249, 165] width 167 height 36
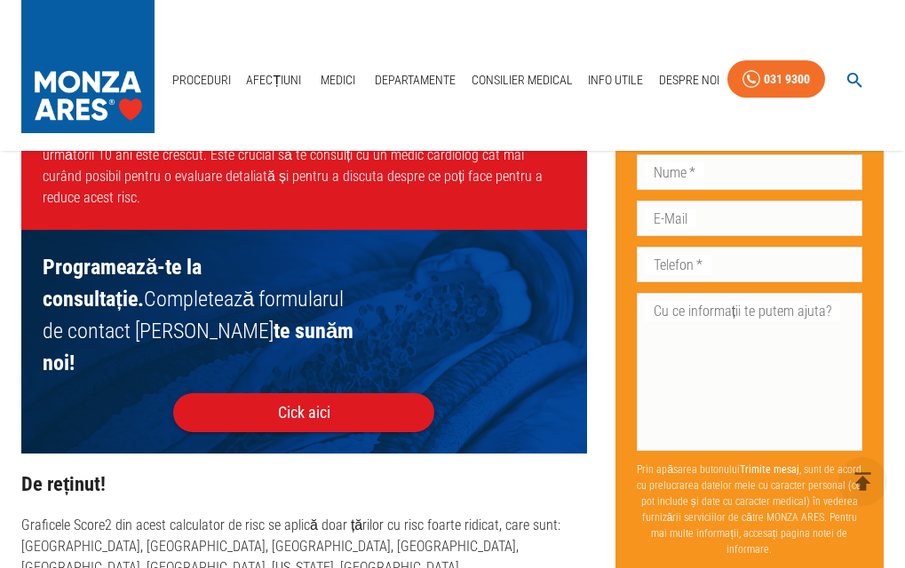
scroll to position [888, 0]
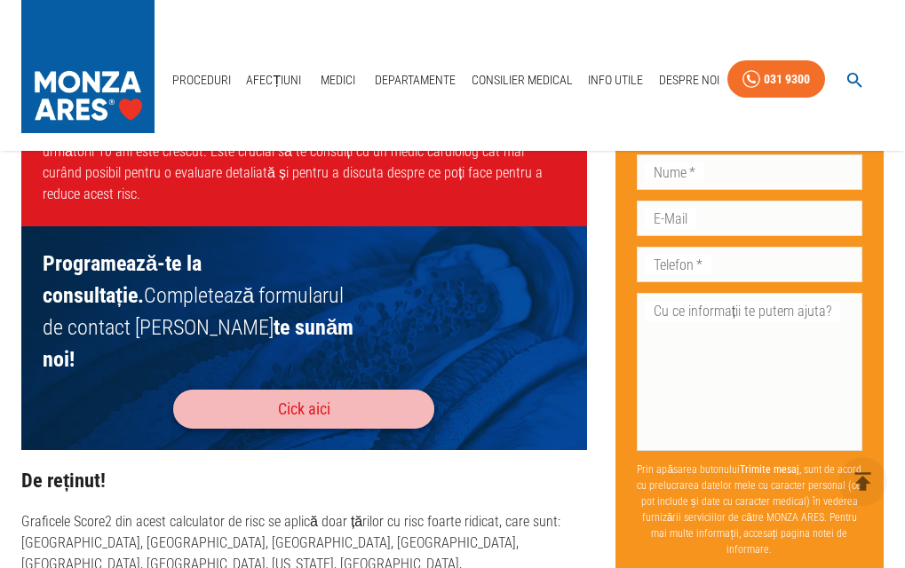
click at [344, 390] on button "Cick aici" at bounding box center [303, 409] width 261 height 39
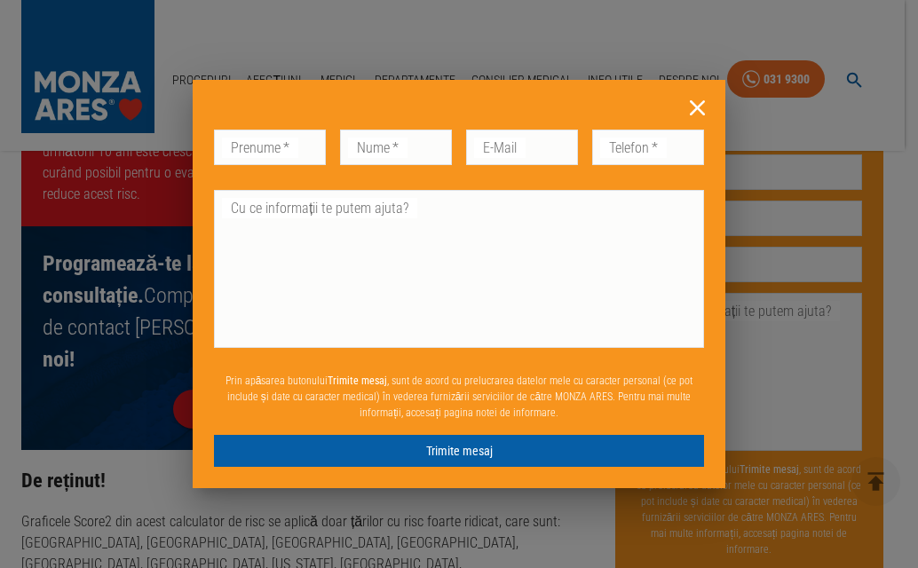
click at [691, 106] on icon at bounding box center [698, 108] width 28 height 28
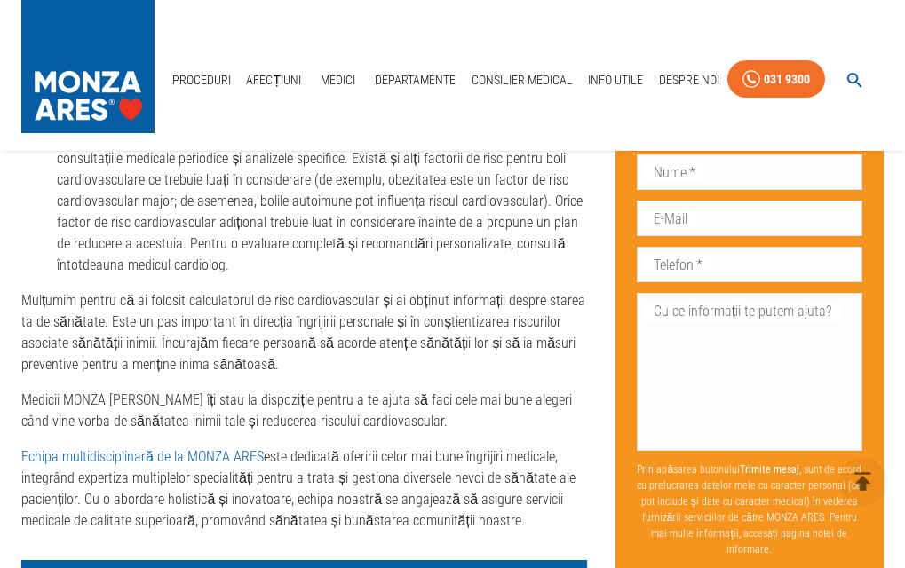
scroll to position [2042, 0]
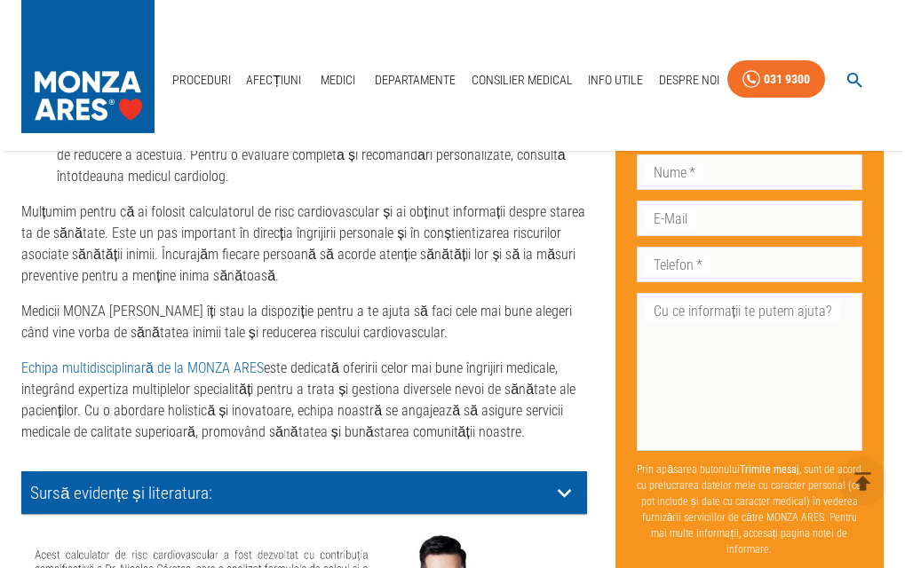
click at [561, 479] on icon at bounding box center [564, 493] width 28 height 28
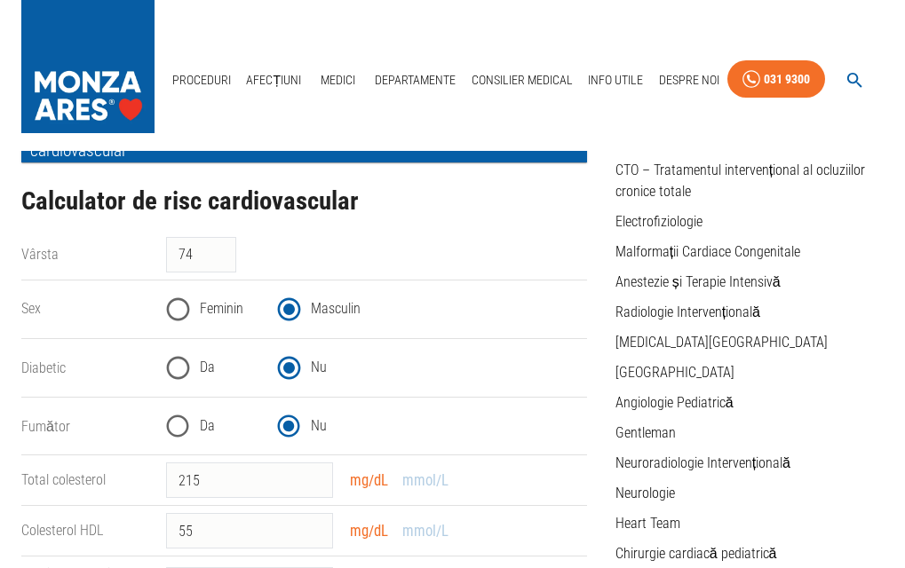
scroll to position [0, 0]
